Goal: Task Accomplishment & Management: Use online tool/utility

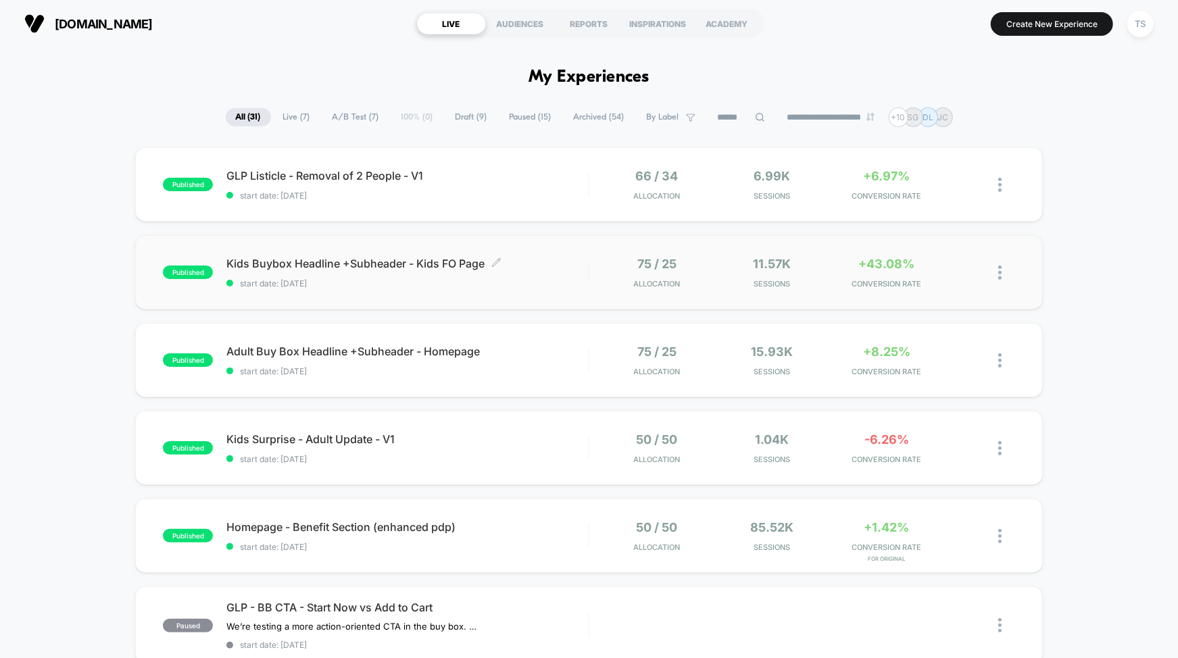
click at [453, 276] on div "Kids Buybox Headline +Subheader - Kids FO Page Click to edit experience details…" at bounding box center [406, 273] width 361 height 32
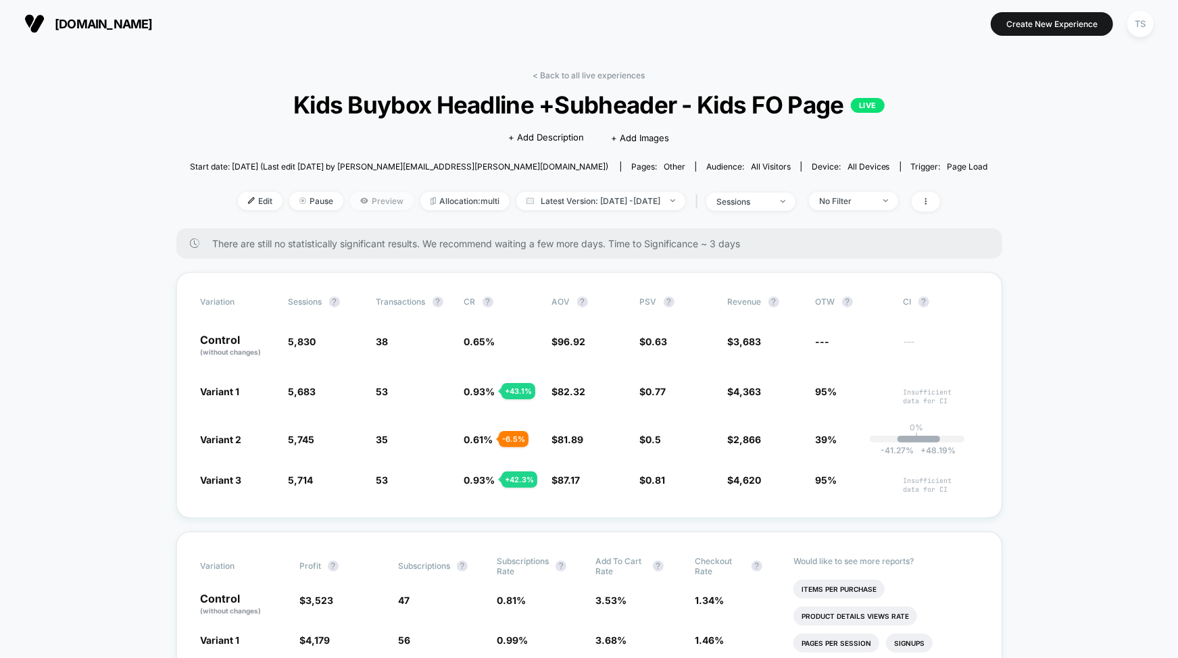
click at [359, 197] on span "Preview" at bounding box center [382, 201] width 64 height 18
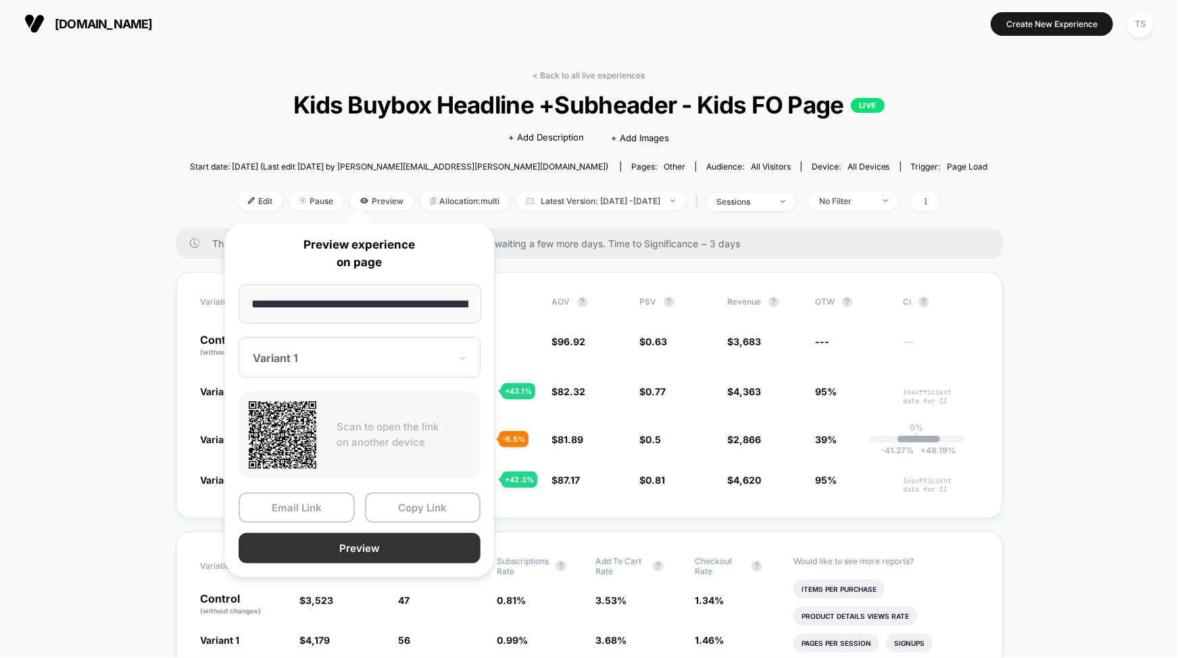
click at [358, 557] on button "Preview" at bounding box center [359, 548] width 242 height 30
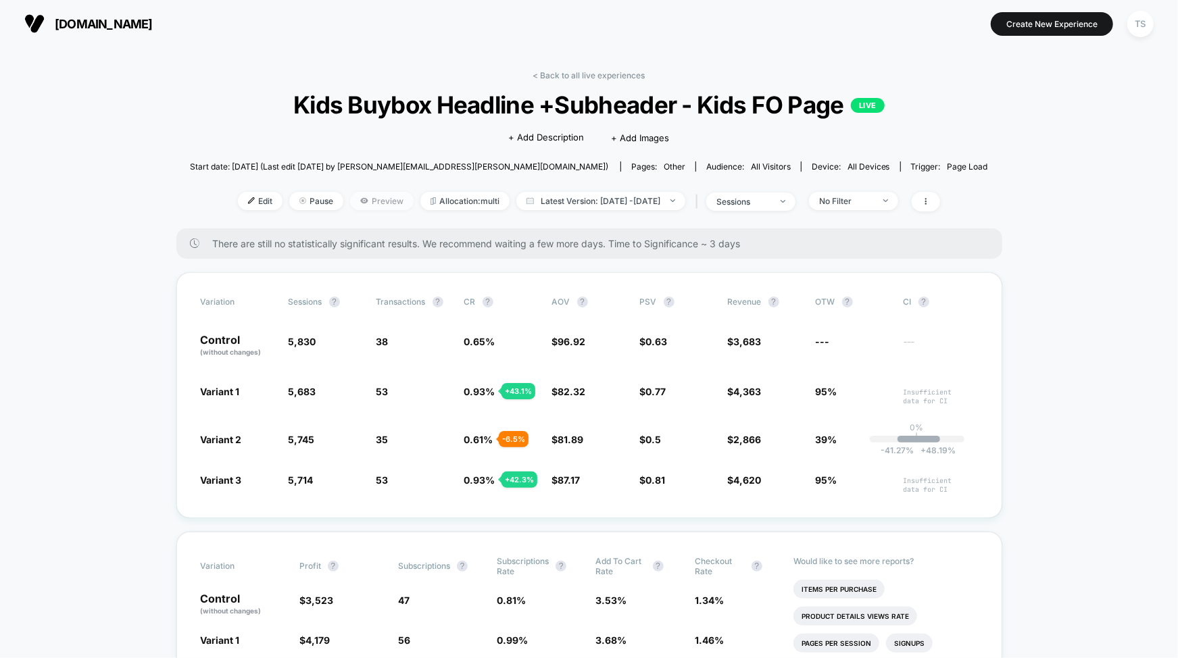
click at [363, 199] on span "Preview" at bounding box center [382, 201] width 64 height 18
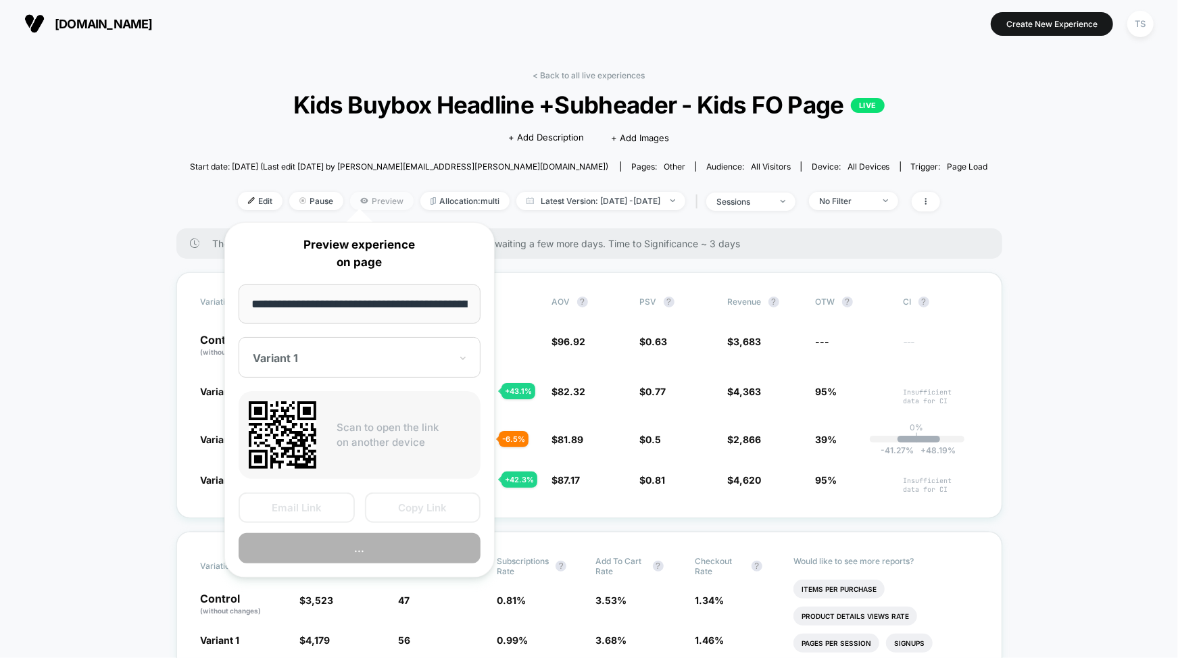
scroll to position [0, 47]
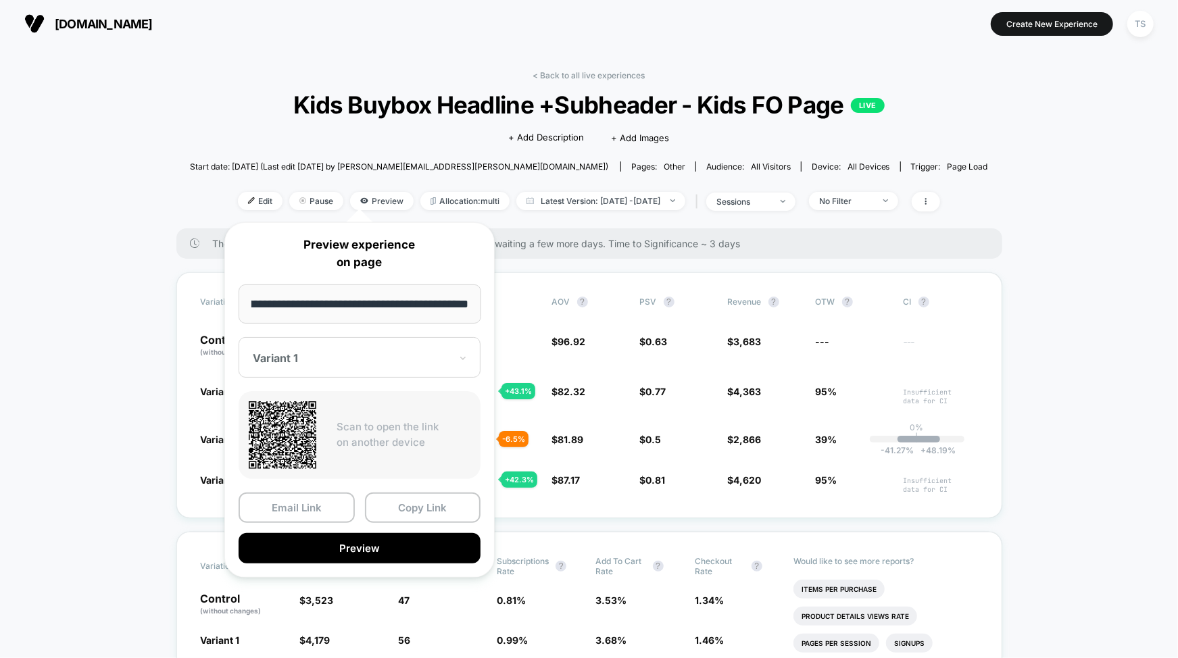
click at [328, 359] on div at bounding box center [351, 358] width 197 height 14
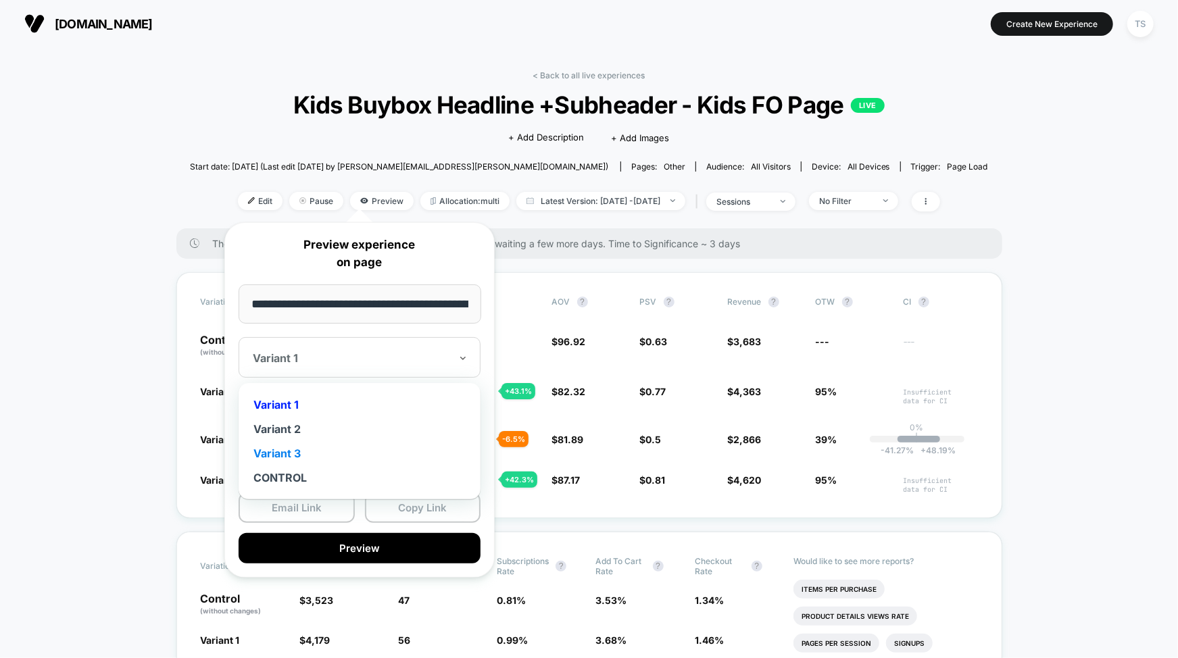
click at [312, 457] on div "Variant 3" at bounding box center [359, 453] width 228 height 24
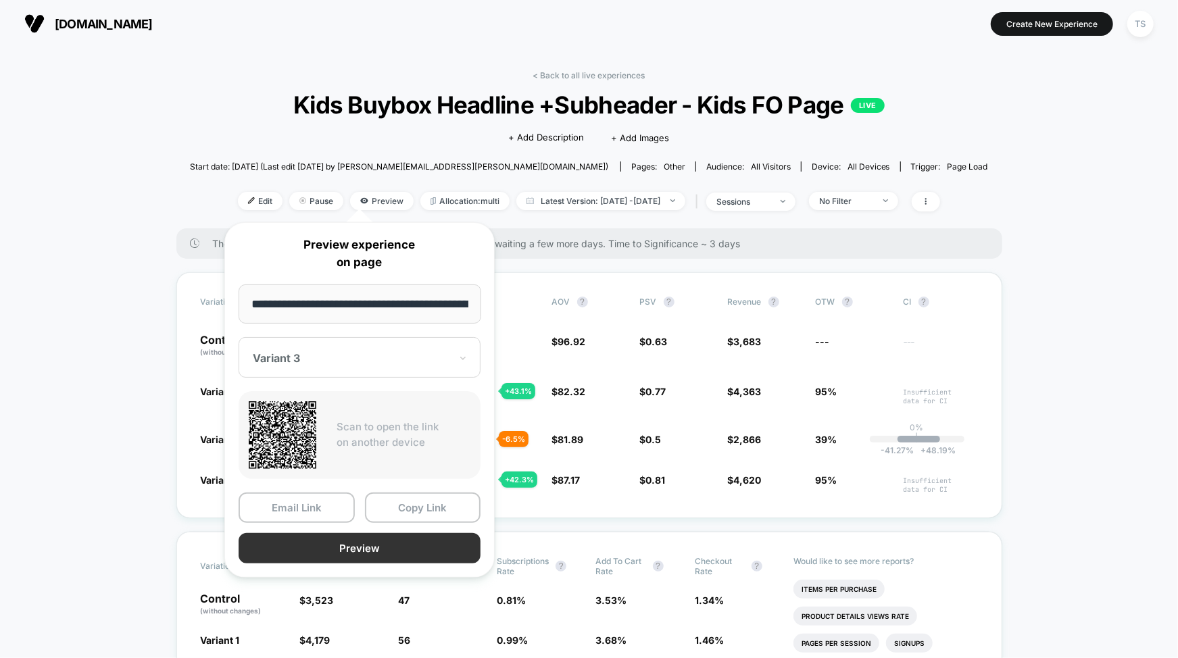
click at [355, 542] on button "Preview" at bounding box center [359, 548] width 242 height 30
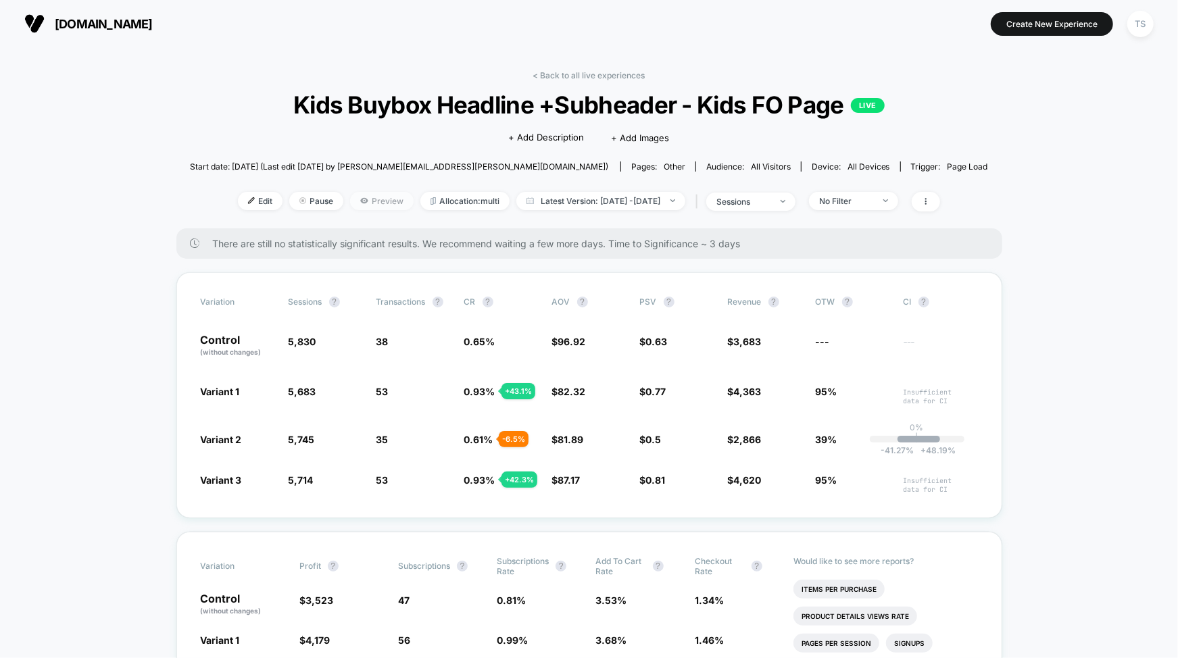
click at [365, 207] on span "Preview" at bounding box center [382, 201] width 64 height 18
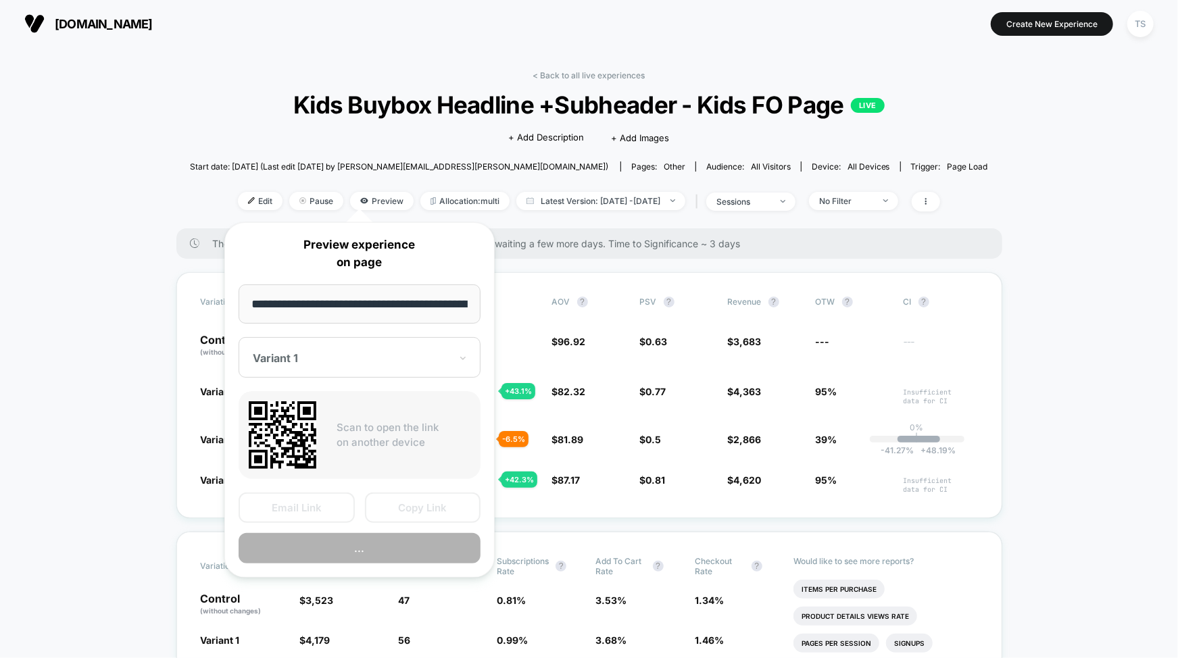
scroll to position [0, 47]
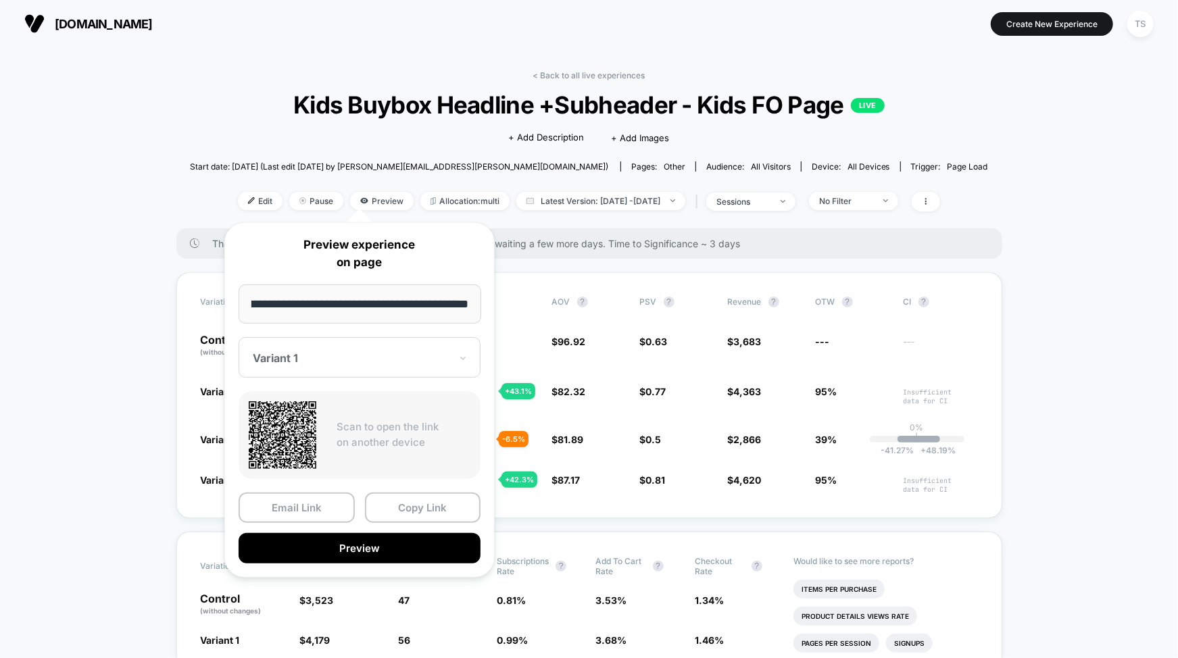
click at [332, 363] on div at bounding box center [351, 358] width 197 height 14
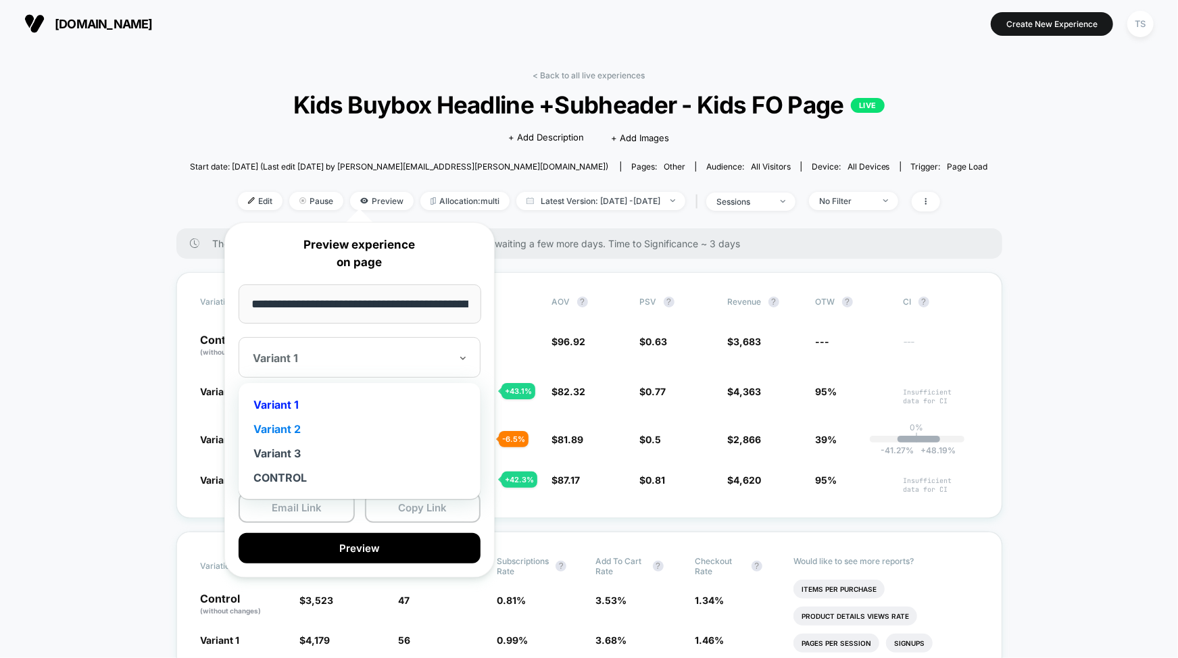
click at [313, 430] on div "Variant 2" at bounding box center [359, 429] width 228 height 24
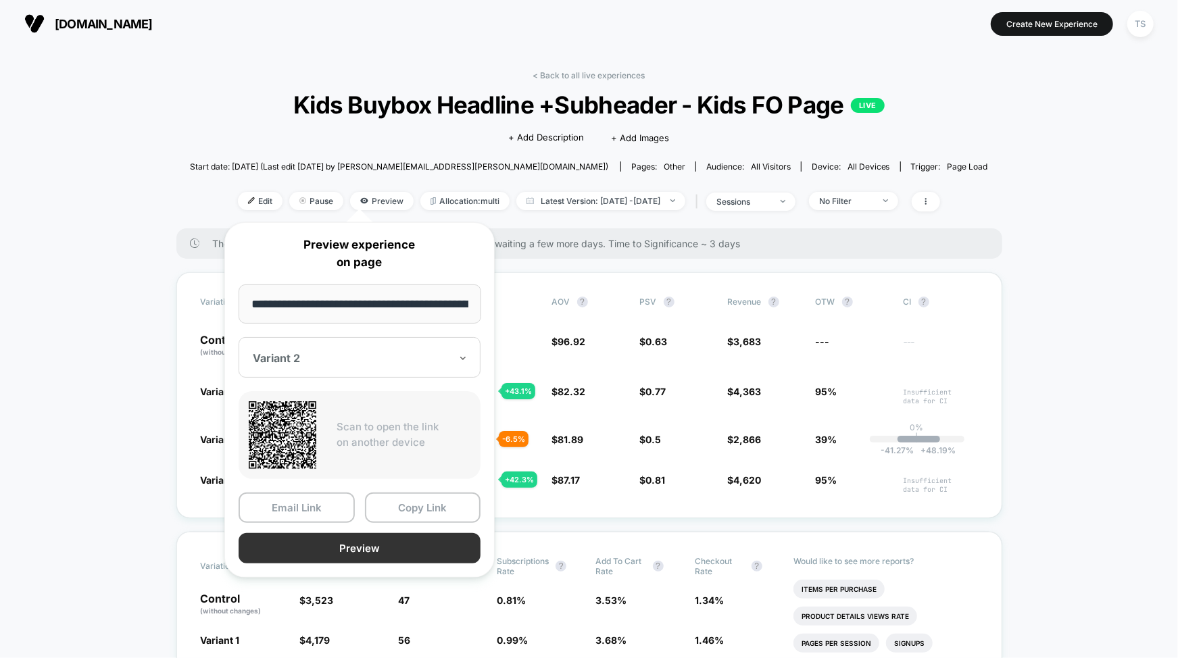
click at [371, 550] on button "Preview" at bounding box center [359, 548] width 242 height 30
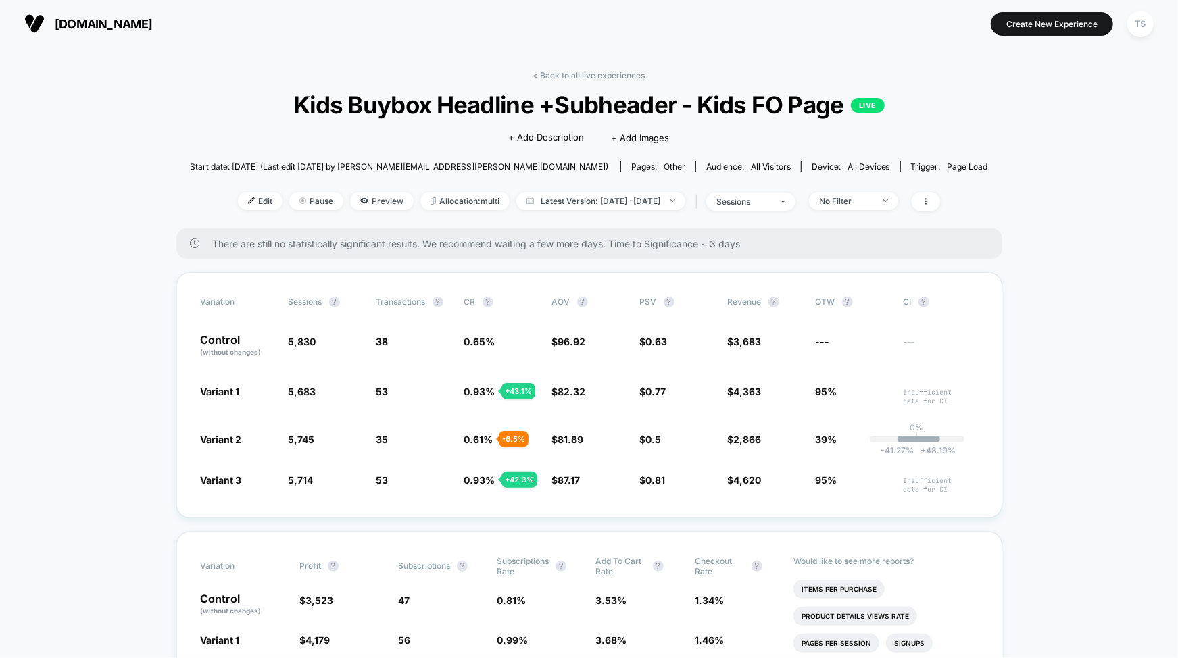
click at [609, 80] on div "< Back to all live experiences Kids Buybox Headline +Subheader - Kids FO Page L…" at bounding box center [589, 149] width 798 height 158
click at [605, 79] on link "< Back to all live experiences" at bounding box center [589, 75] width 112 height 10
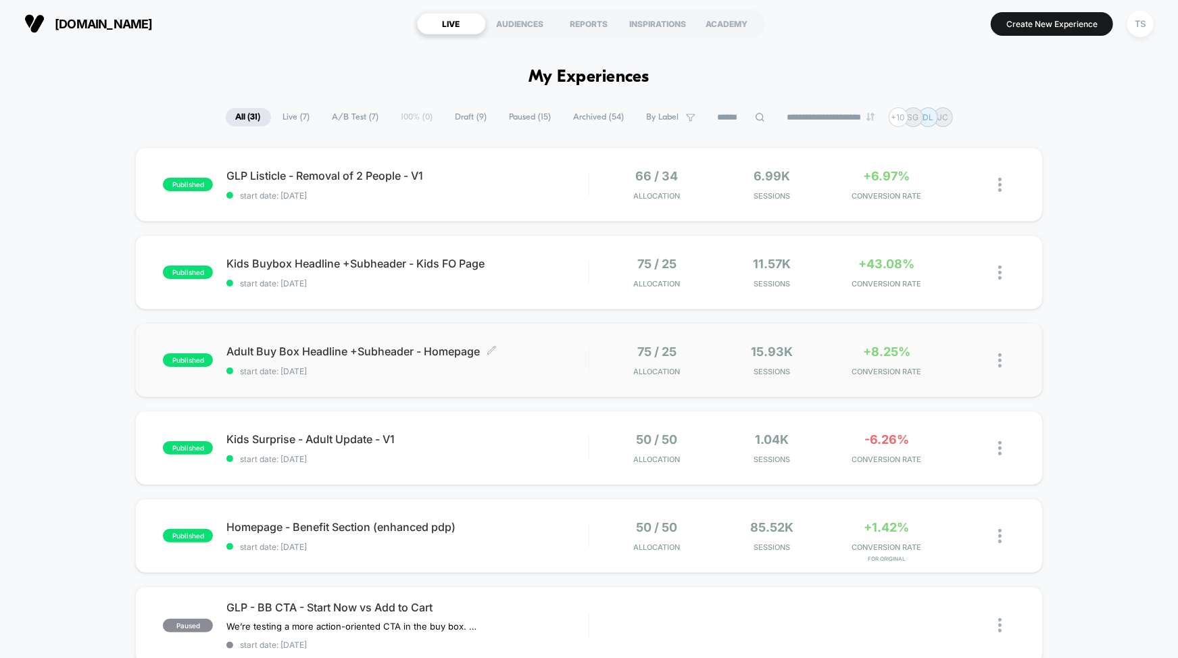
click at [437, 362] on div "Adult Buy Box Headline +Subheader - Homepage Click to edit experience details C…" at bounding box center [406, 361] width 361 height 32
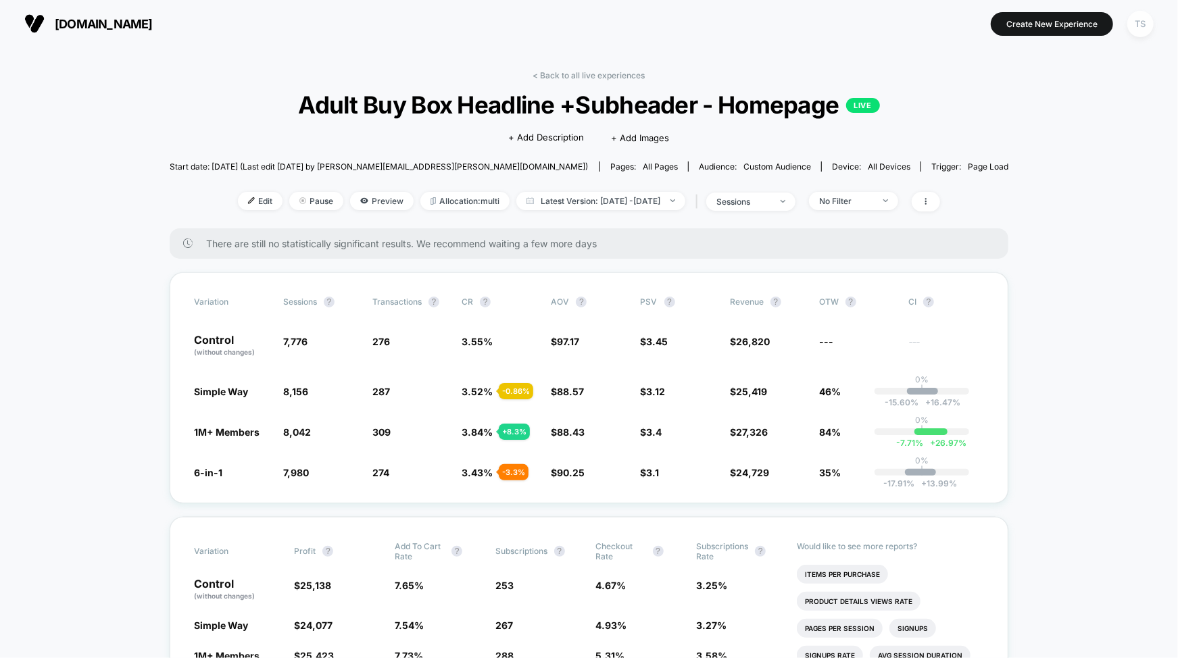
click at [1136, 25] on div "TS" at bounding box center [1140, 24] width 26 height 26
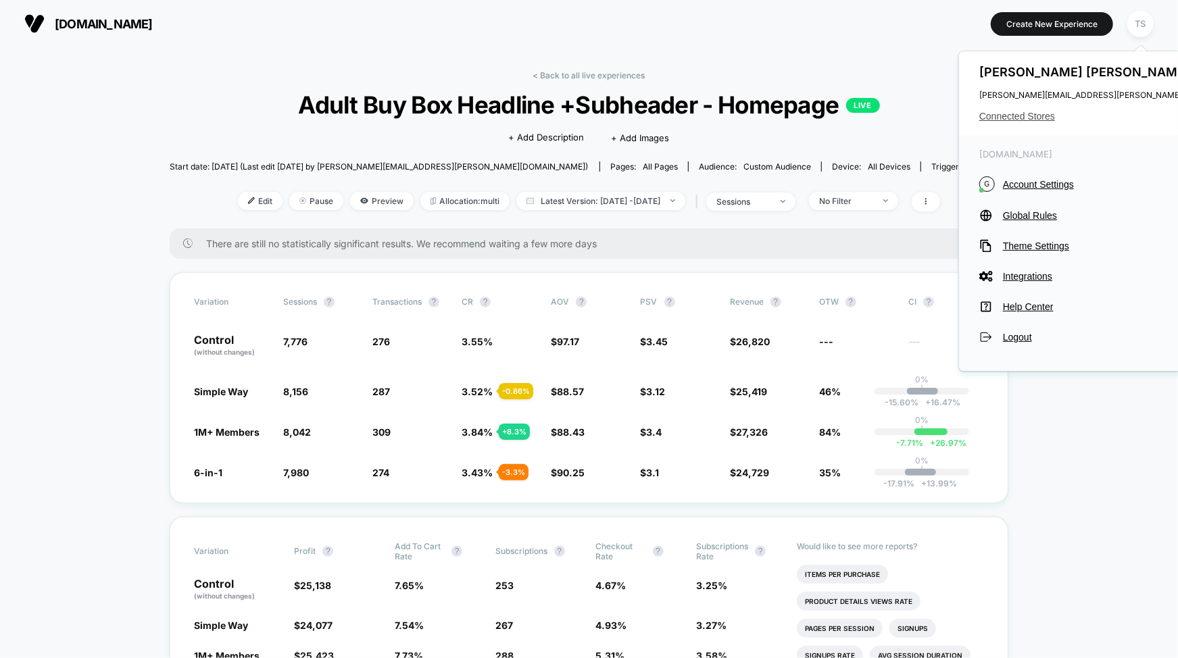
click at [1024, 118] on span "Connected Stores" at bounding box center [1113, 116] width 268 height 11
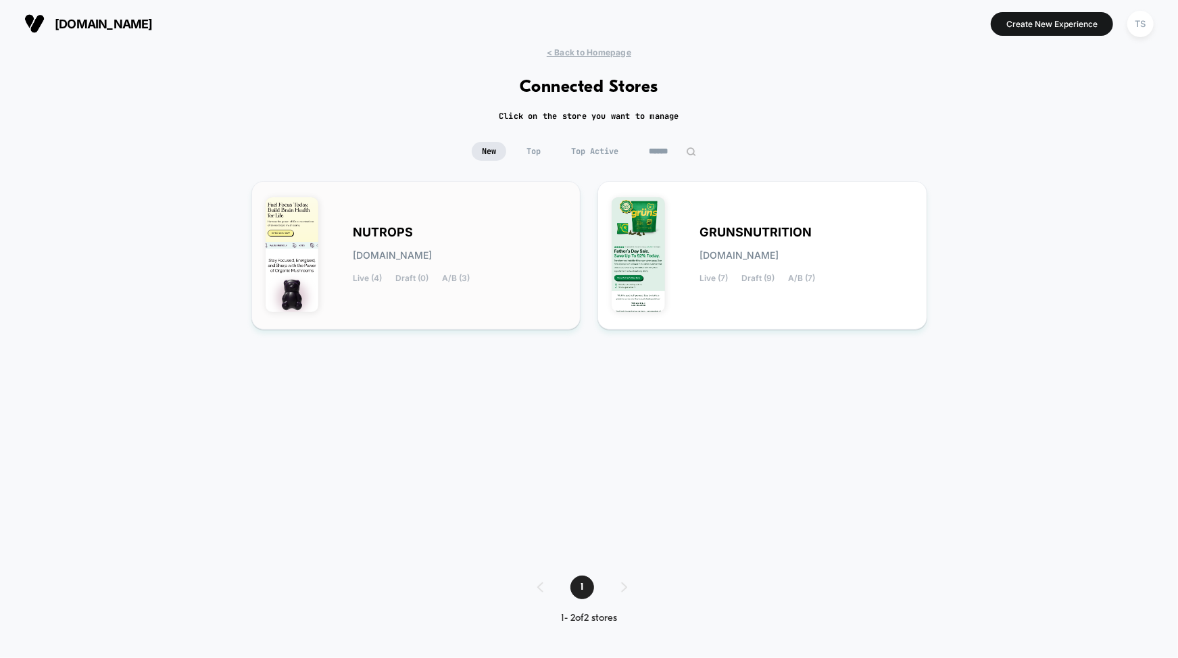
click at [440, 208] on div "NUTROPS [DOMAIN_NAME] Live (4) Draft (0) A/B (3)" at bounding box center [416, 255] width 301 height 120
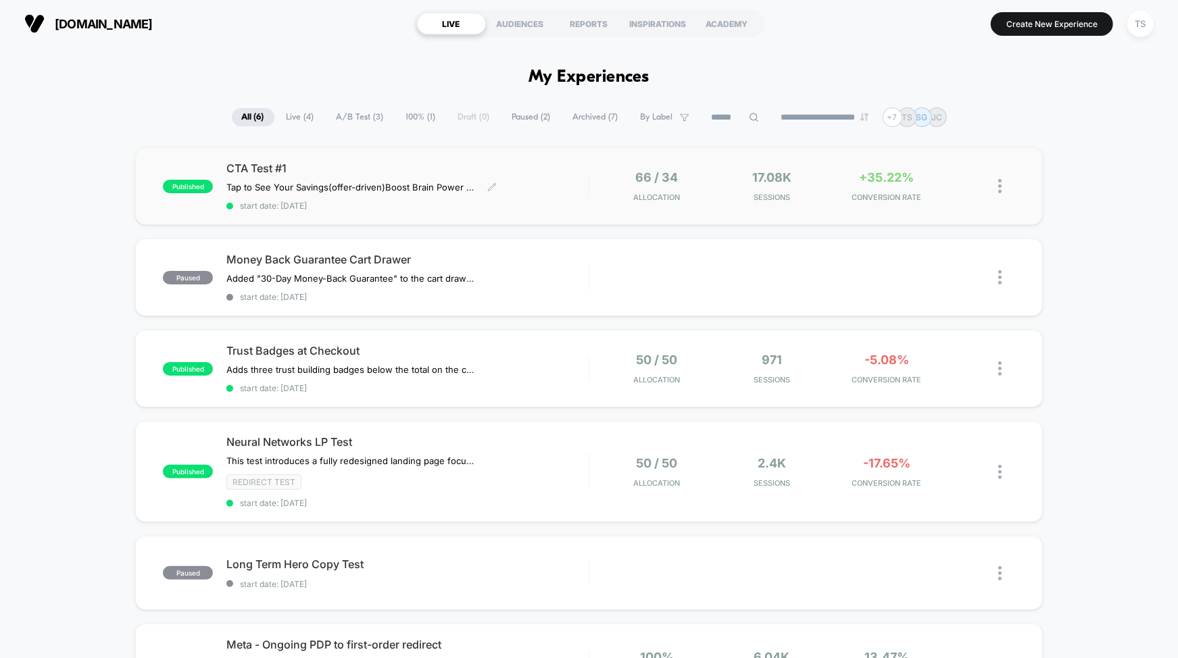
click at [329, 172] on span "CTA Test #1" at bounding box center [406, 168] width 361 height 14
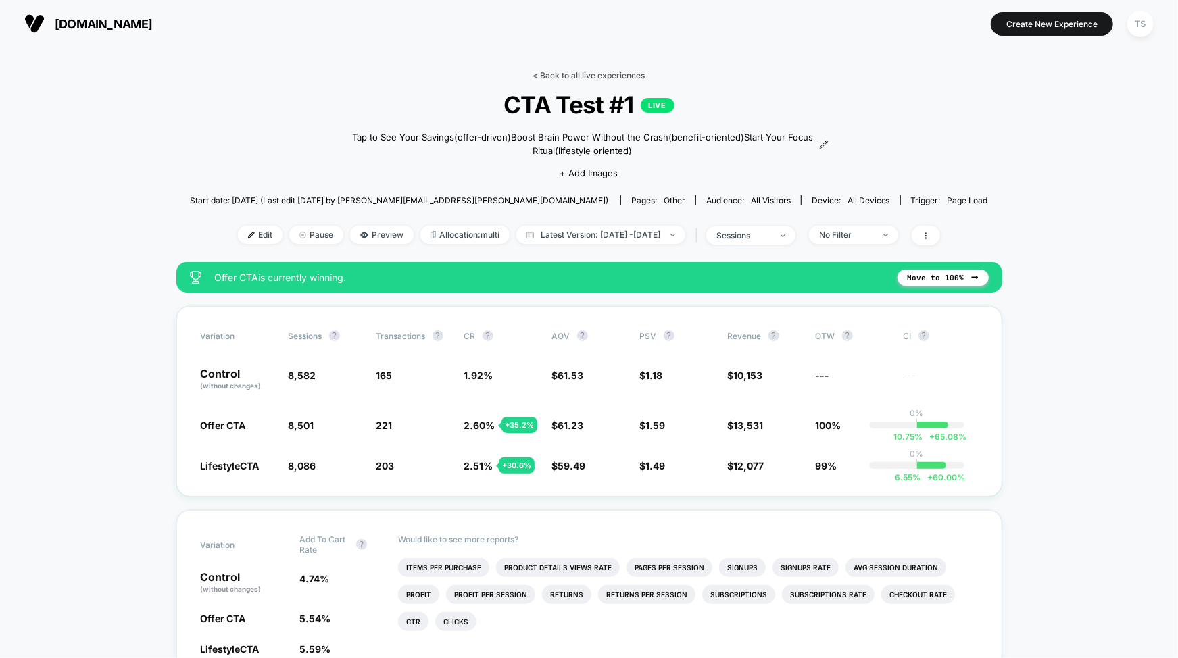
click at [584, 76] on link "< Back to all live experiences" at bounding box center [589, 75] width 112 height 10
